Goal: Information Seeking & Learning: Learn about a topic

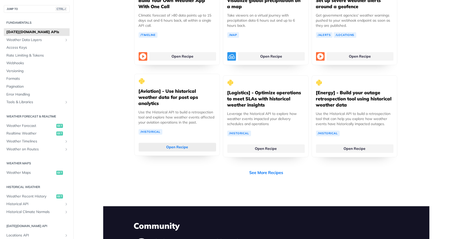
scroll to position [994, 0]
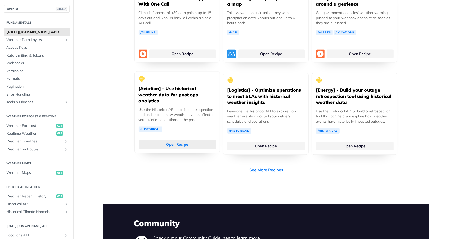
click at [173, 140] on link "Open Recipe" at bounding box center [178, 144] width 78 height 9
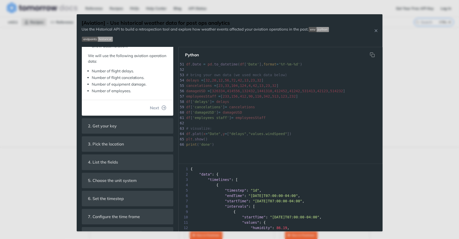
scroll to position [153, 0]
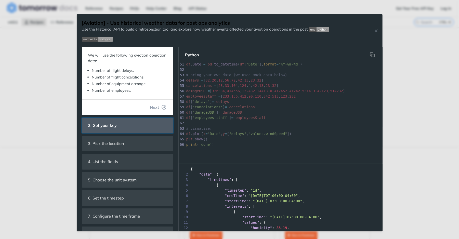
click at [134, 132] on header "2. Get your key" at bounding box center [127, 125] width 91 height 15
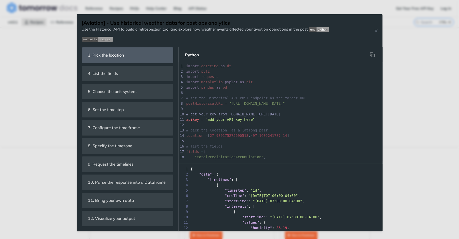
scroll to position [0, 0]
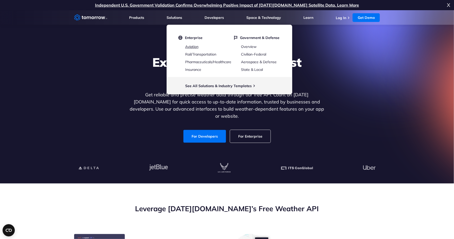
click at [194, 48] on link "Aviation" at bounding box center [191, 46] width 13 height 5
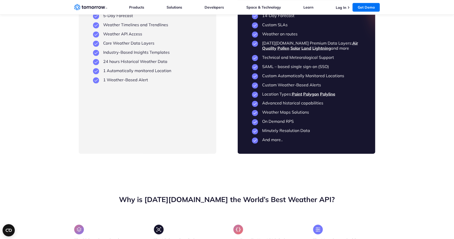
scroll to position [1224, 0]
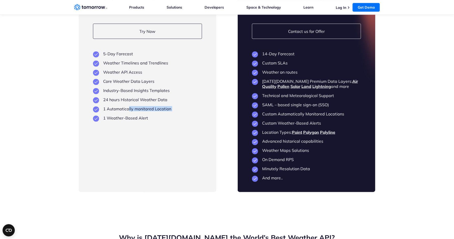
drag, startPoint x: 129, startPoint y: 124, endPoint x: 146, endPoint y: 129, distance: 17.1
click at [144, 121] on ul "5-Day Forecast Weather Timelines and Trendlines Weather API Access Core Weather…" at bounding box center [147, 85] width 109 height 69
click at [146, 121] on ul "5-Day Forecast Weather Timelines and Trendlines Weather API Access Core Weather…" at bounding box center [147, 85] width 109 height 69
drag, startPoint x: 118, startPoint y: 135, endPoint x: 132, endPoint y: 139, distance: 14.4
click at [131, 139] on div "Free For individuals or teams just getting started Try Now View Key Features 5-…" at bounding box center [148, 84] width 138 height 216
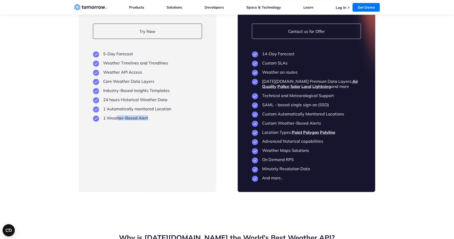
click at [132, 139] on div "Free For individuals or teams just getting started Try Now View Key Features 5-…" at bounding box center [148, 84] width 138 height 216
drag, startPoint x: 111, startPoint y: 102, endPoint x: 133, endPoint y: 108, distance: 22.0
click at [133, 108] on ul "5-Day Forecast Weather Timelines and Trendlines Weather API Access Core Weather…" at bounding box center [147, 85] width 109 height 69
drag, startPoint x: 117, startPoint y: 95, endPoint x: 133, endPoint y: 101, distance: 17.8
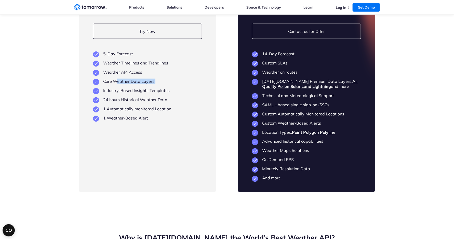
click at [133, 101] on ul "5-Day Forecast Weather Timelines and Trendlines Weather API Access Core Weather…" at bounding box center [147, 85] width 109 height 69
click at [319, 213] on section "Flexible Plans Built to Scale as You Grow Free For individuals or teams just ge…" at bounding box center [227, 68] width 454 height 287
